Goal: Task Accomplishment & Management: Manage account settings

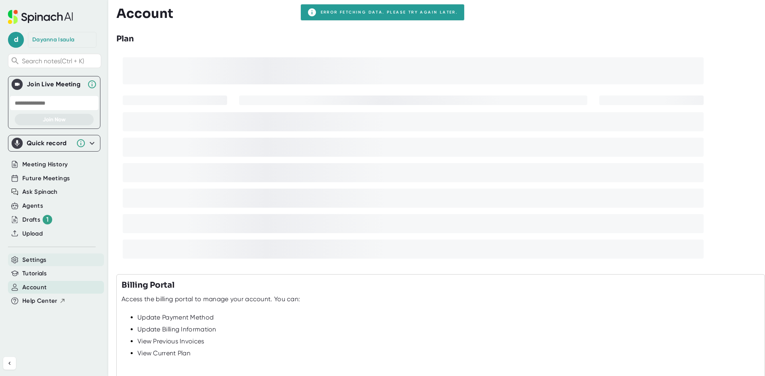
click at [46, 263] on span "Settings" at bounding box center [34, 260] width 24 height 9
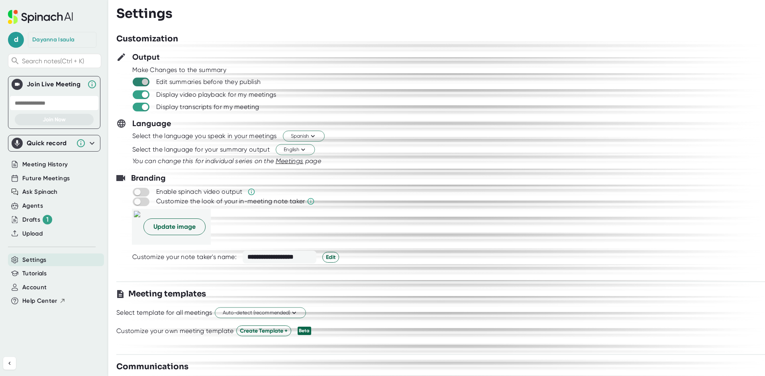
click at [147, 84] on input "checkbox" at bounding box center [144, 81] width 23 height 7
checkbox input "true"
click at [143, 92] on input "checkbox" at bounding box center [144, 94] width 23 height 7
checkbox input "true"
checkbox input "false"
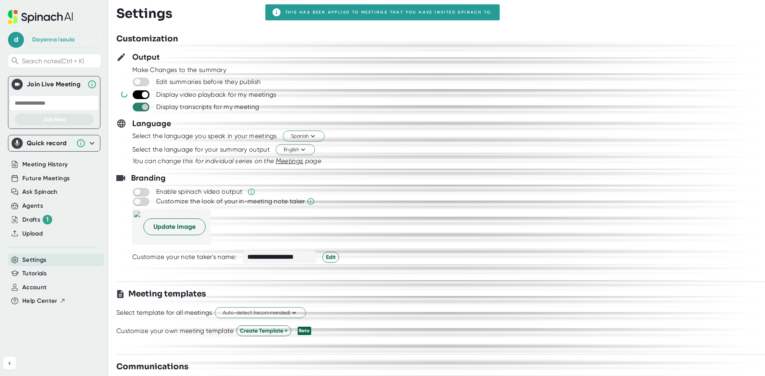
click at [142, 108] on input "checkbox" at bounding box center [144, 107] width 23 height 7
checkbox input "true"
checkbox input "false"
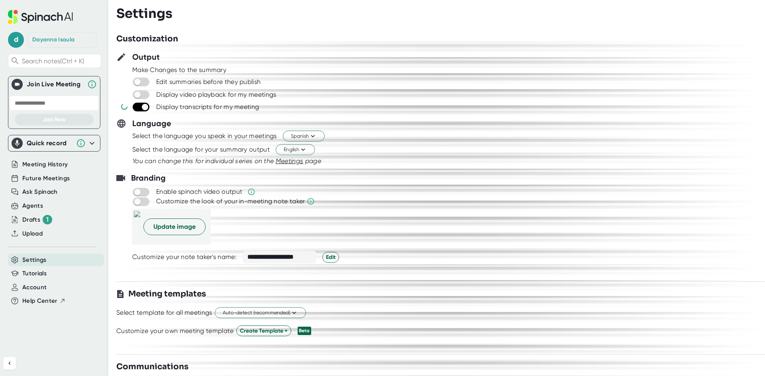
checkbox input "false"
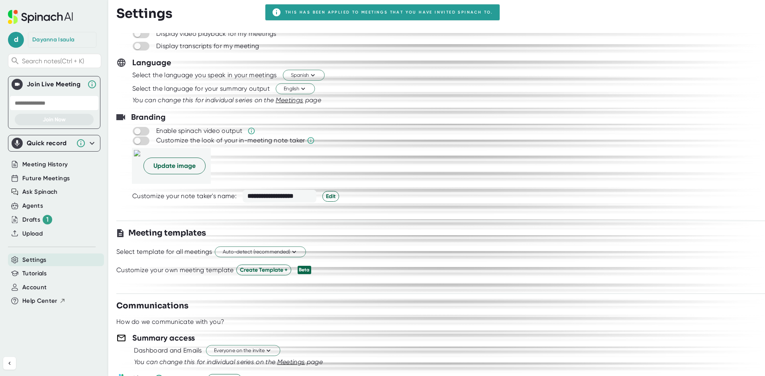
scroll to position [159, 0]
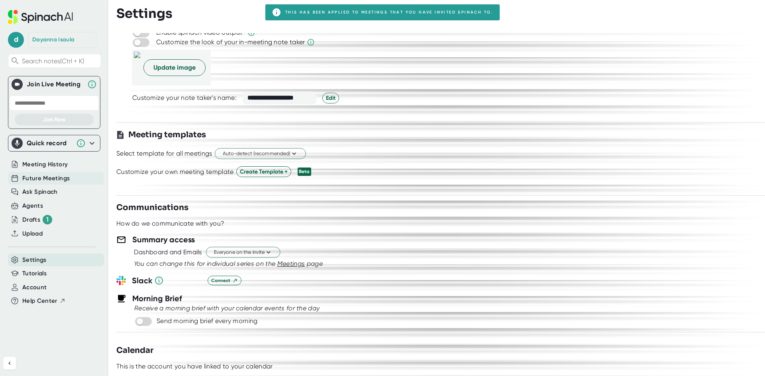
click at [52, 181] on span "Future Meetings" at bounding box center [45, 178] width 47 height 9
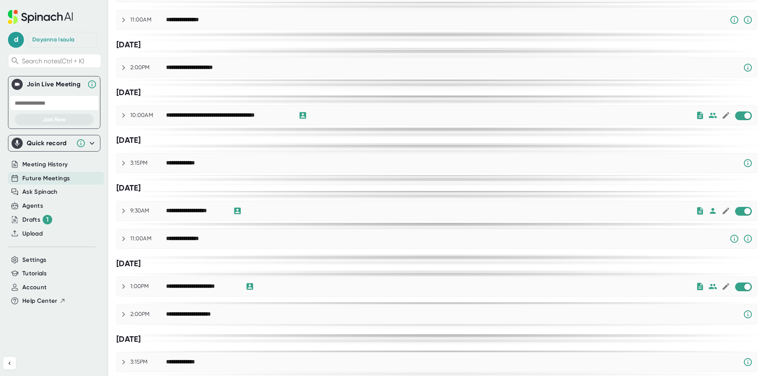
scroll to position [354, 0]
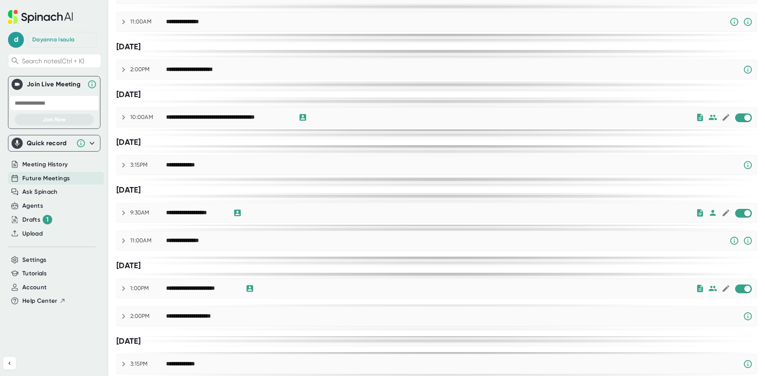
click at [742, 112] on div "**********" at bounding box center [437, 117] width 640 height 19
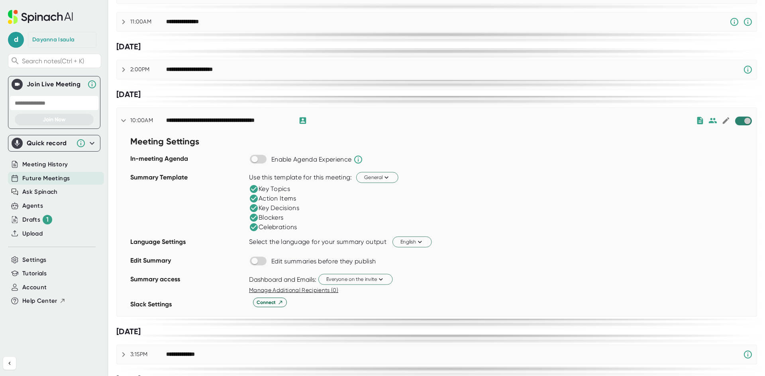
click at [738, 120] on input "checkbox" at bounding box center [747, 121] width 23 height 7
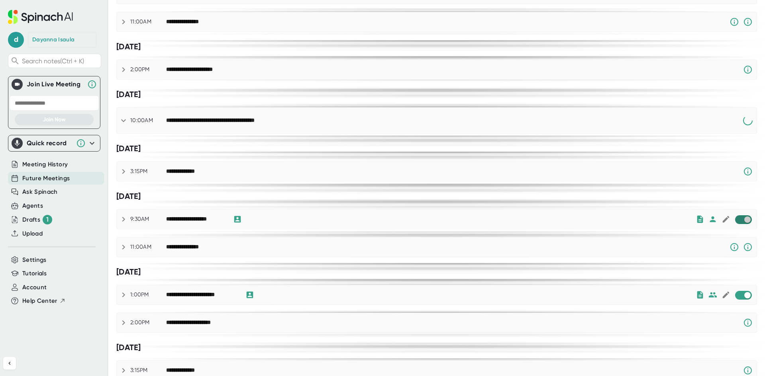
click at [736, 221] on input "checkbox" at bounding box center [747, 219] width 23 height 7
click at [738, 292] on span at bounding box center [743, 295] width 17 height 9
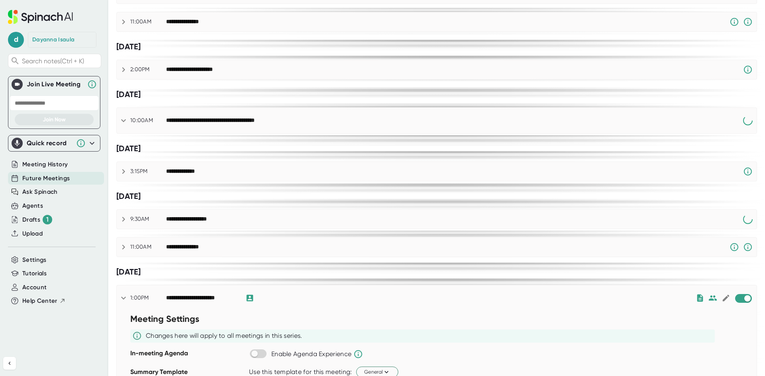
click at [741, 277] on div "[DATE]" at bounding box center [436, 272] width 641 height 10
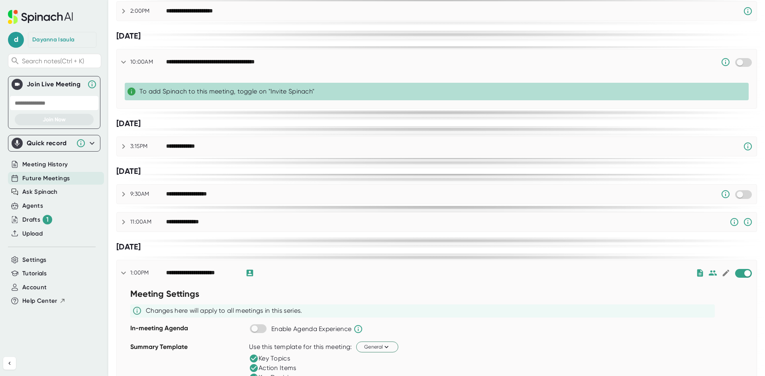
scroll to position [434, 0]
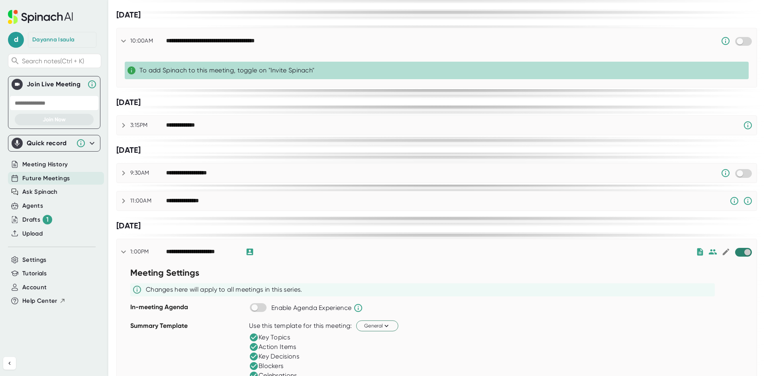
click at [736, 249] on input "checkbox" at bounding box center [747, 252] width 23 height 7
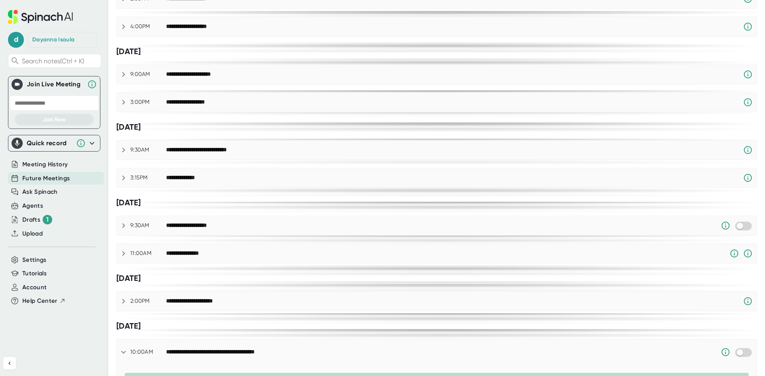
scroll to position [0, 0]
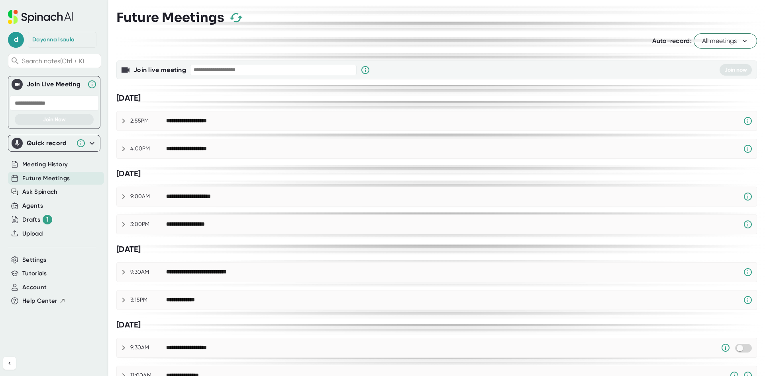
click at [708, 46] on button "All meetings" at bounding box center [725, 40] width 63 height 15
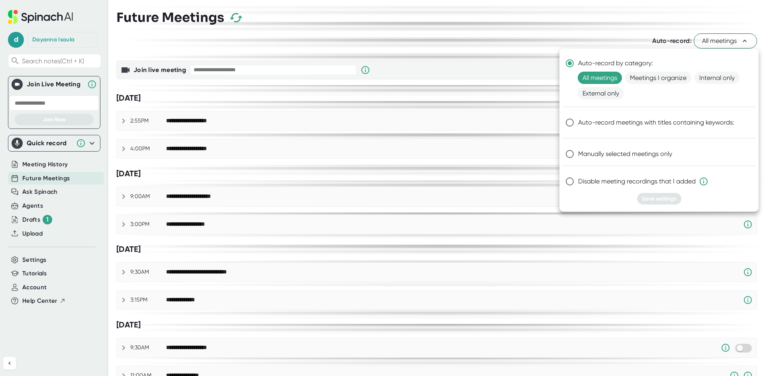
click at [708, 46] on div at bounding box center [382, 188] width 765 height 376
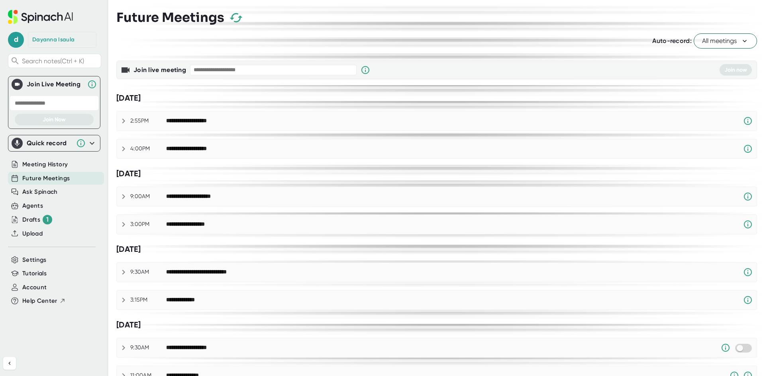
click at [708, 46] on button "All meetings" at bounding box center [725, 40] width 63 height 15
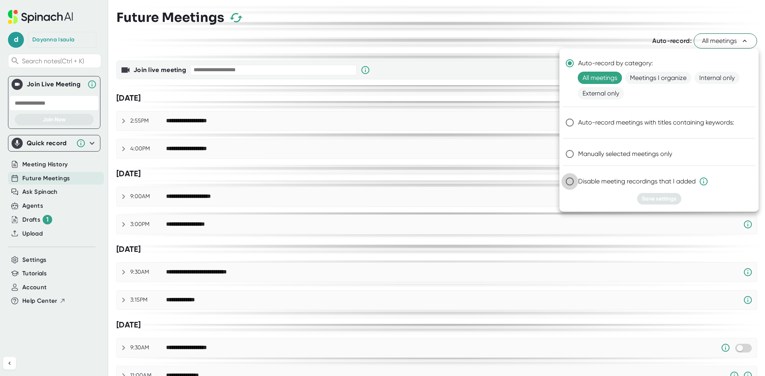
click at [569, 181] on input "Disable meeting recordings that I added" at bounding box center [569, 181] width 17 height 17
radio input "true"
click at [676, 203] on button "Save settings" at bounding box center [659, 199] width 44 height 12
radio input "true"
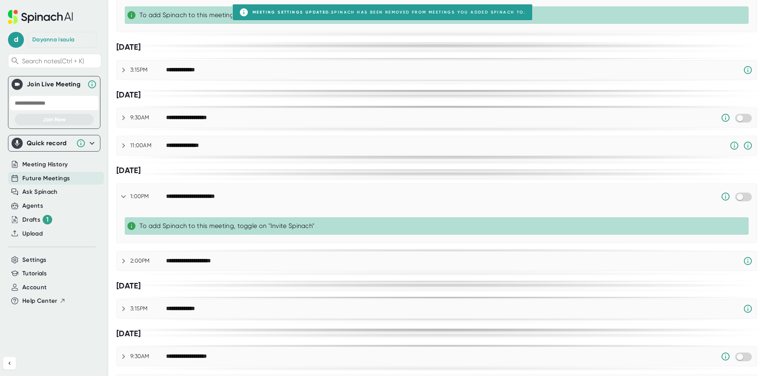
scroll to position [633, 0]
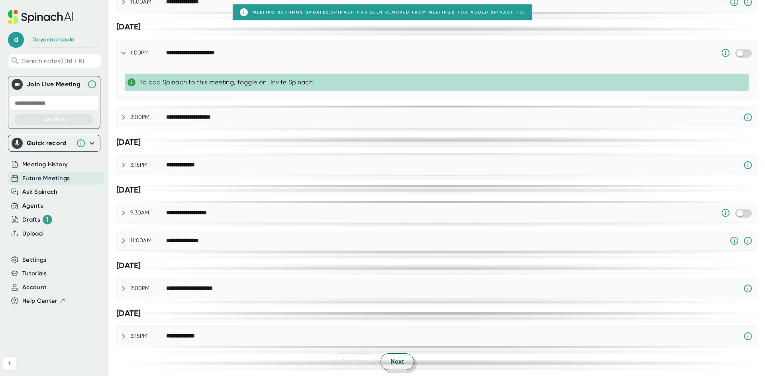
click at [385, 369] on button "Next" at bounding box center [396, 362] width 33 height 17
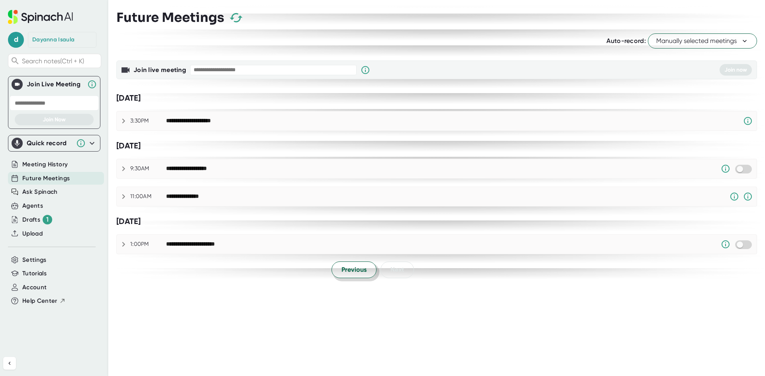
click at [346, 270] on span "Previous" at bounding box center [353, 270] width 25 height 10
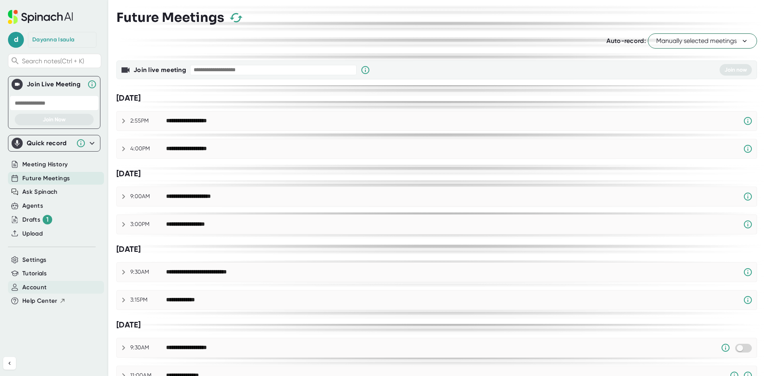
click at [45, 290] on span "Account" at bounding box center [34, 287] width 24 height 9
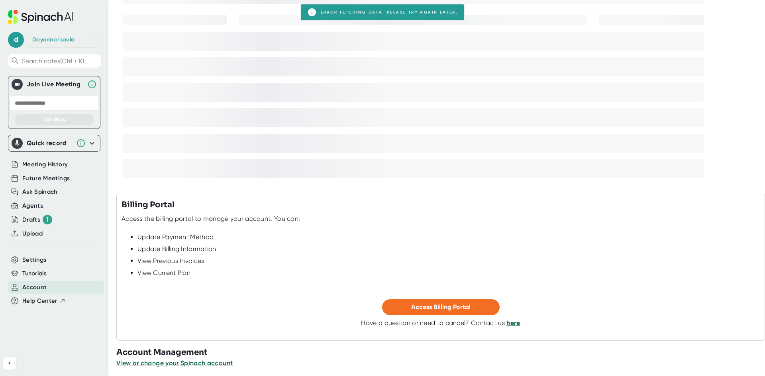
scroll to position [84, 0]
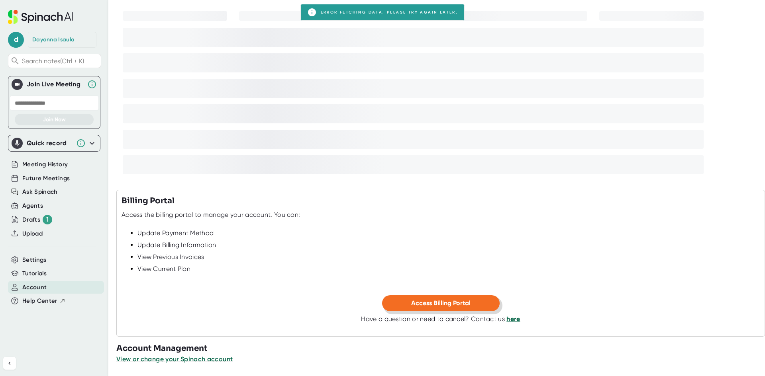
click at [406, 307] on button "Access Billing Portal" at bounding box center [441, 304] width 118 height 16
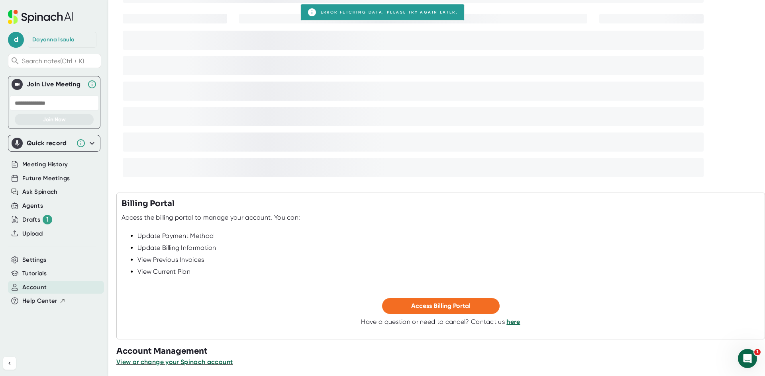
scroll to position [84, 0]
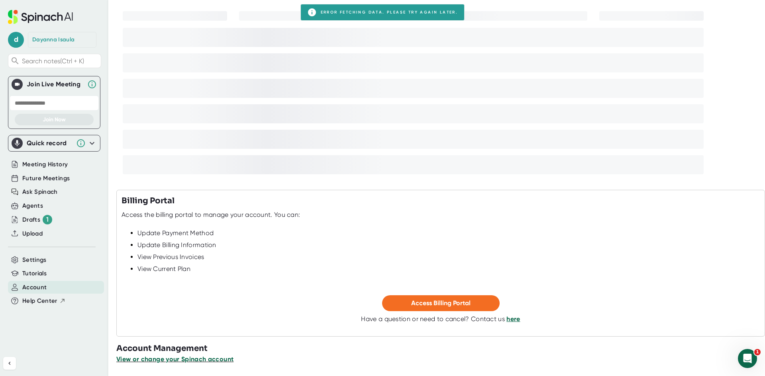
click at [209, 358] on span "View or change your Spinach account" at bounding box center [174, 360] width 117 height 8
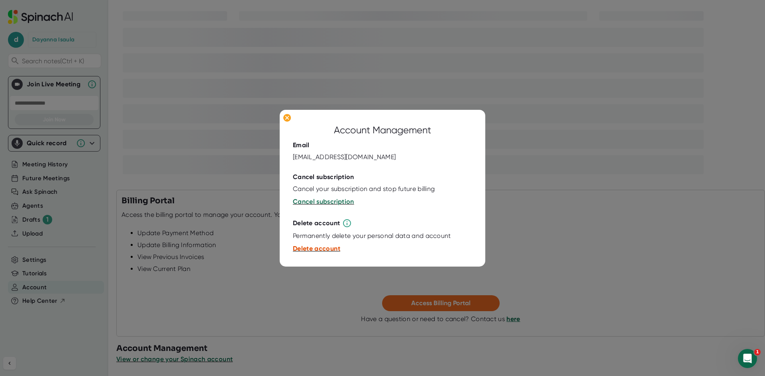
click at [317, 245] on span "Delete account" at bounding box center [316, 249] width 47 height 8
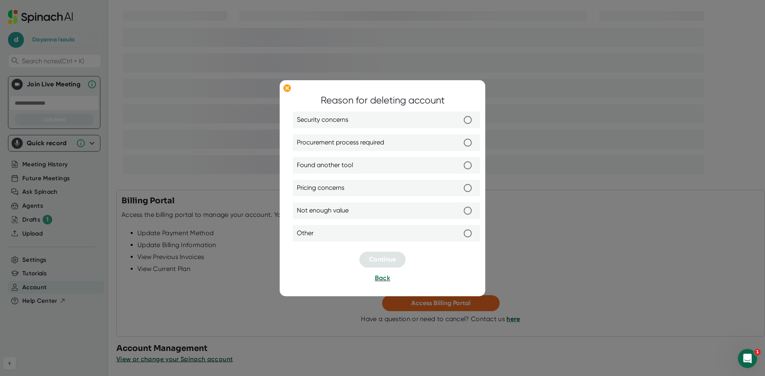
click at [470, 235] on input "Other" at bounding box center [467, 233] width 17 height 17
radio input "true"
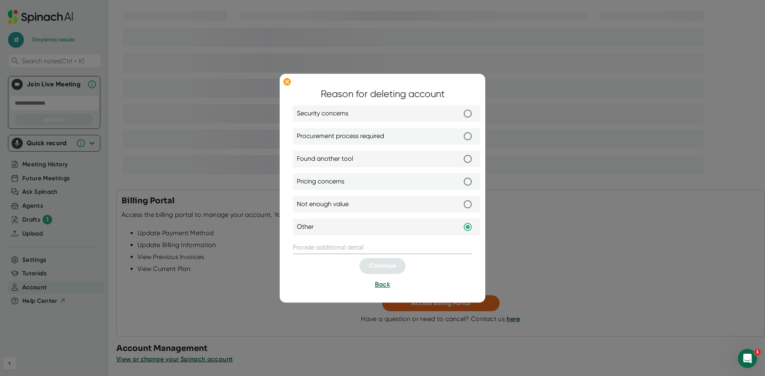
click at [408, 248] on input "text" at bounding box center [382, 247] width 179 height 13
type input "l"
click at [470, 166] on input "Found another tool" at bounding box center [467, 159] width 17 height 17
radio input "true"
click at [423, 241] on div "Reason for deleting account Security concerns Procurement process required Foun…" at bounding box center [382, 188] width 179 height 203
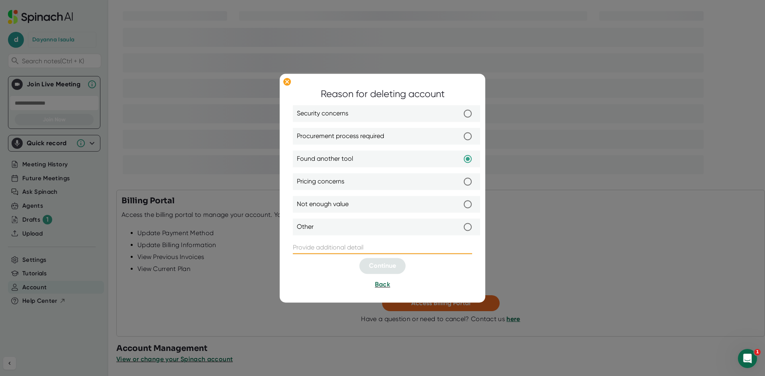
click at [418, 250] on input "text" at bounding box center [382, 247] width 179 height 13
click at [469, 178] on input "Pricing concerns" at bounding box center [467, 181] width 17 height 17
radio input "true"
click at [468, 137] on input "Procurement process required" at bounding box center [467, 136] width 17 height 17
radio input "true"
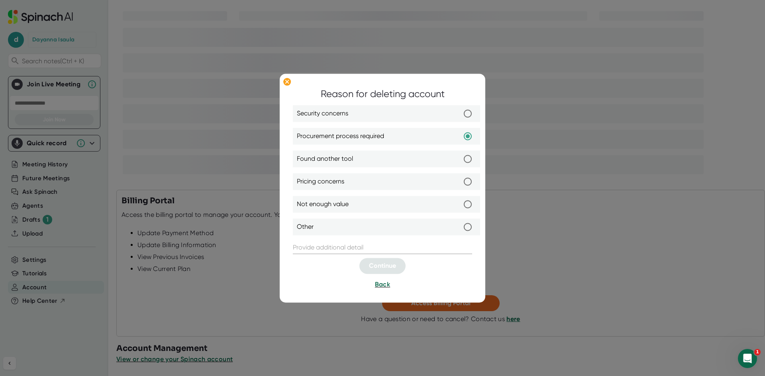
click at [468, 110] on input "Security concerns" at bounding box center [467, 113] width 17 height 17
radio input "true"
click at [467, 163] on input "Found another tool" at bounding box center [467, 159] width 17 height 17
radio input "true"
click at [466, 226] on input "Other" at bounding box center [467, 227] width 17 height 17
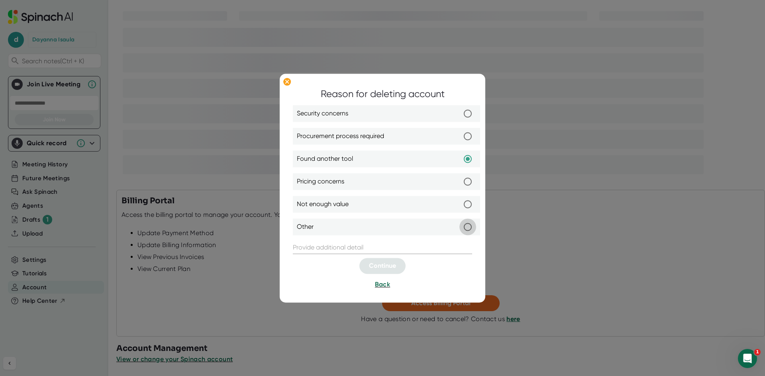
radio input "true"
click at [439, 245] on input "text" at bounding box center [382, 247] width 179 height 13
type input "N/A"
click at [401, 260] on button "Continue" at bounding box center [382, 266] width 46 height 16
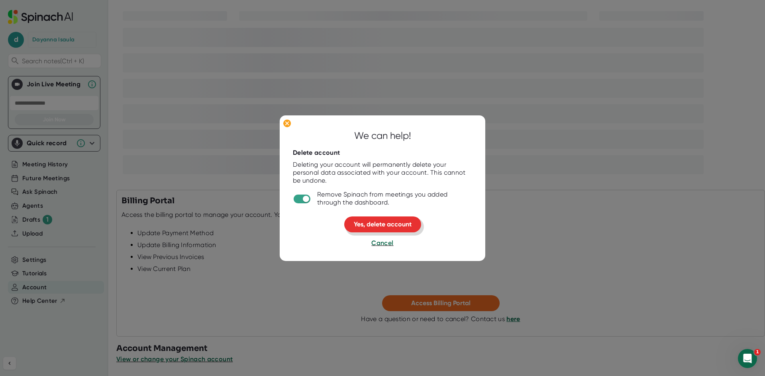
click at [401, 226] on span "Yes, delete account" at bounding box center [383, 225] width 58 height 8
